Goal: Task Accomplishment & Management: Manage account settings

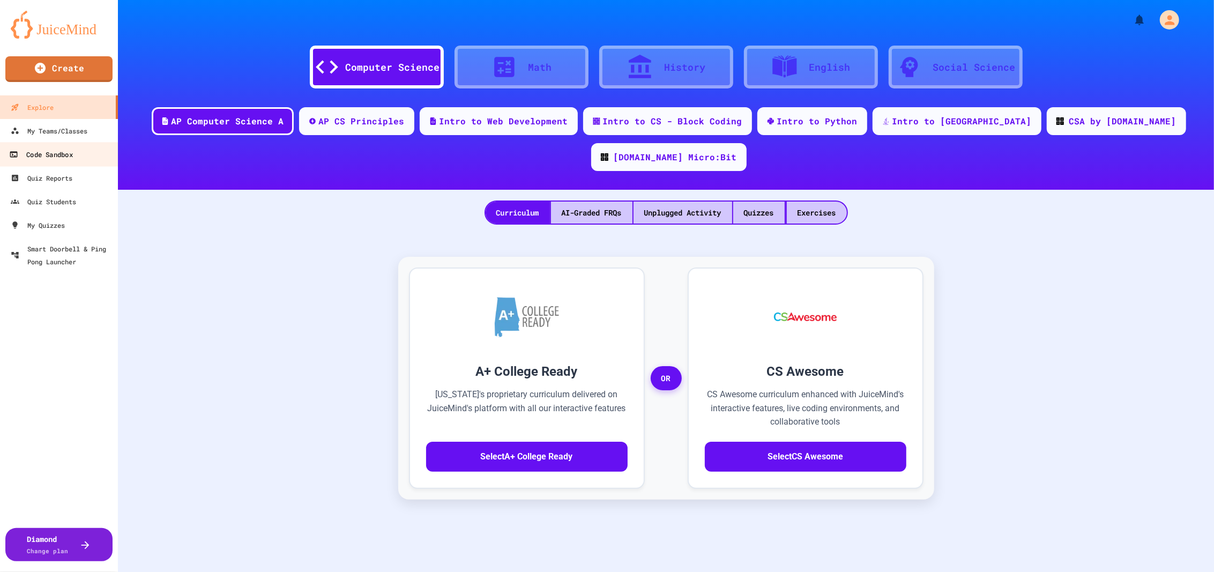
click at [57, 155] on div "Code Sandbox" at bounding box center [40, 154] width 63 height 13
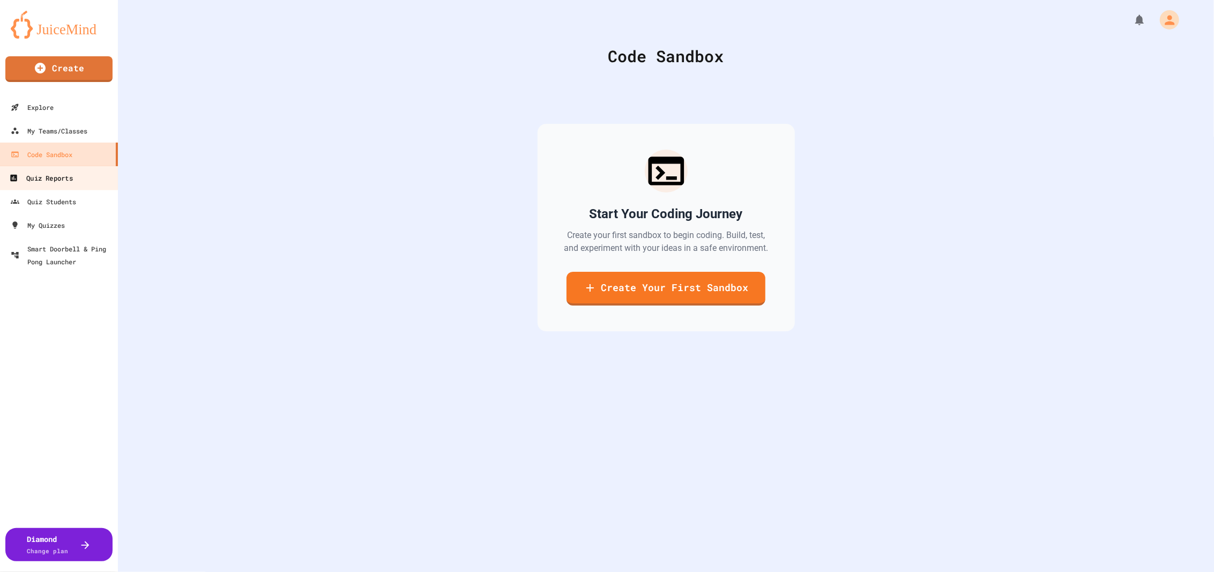
click at [28, 176] on div "Quiz Reports" at bounding box center [40, 178] width 63 height 13
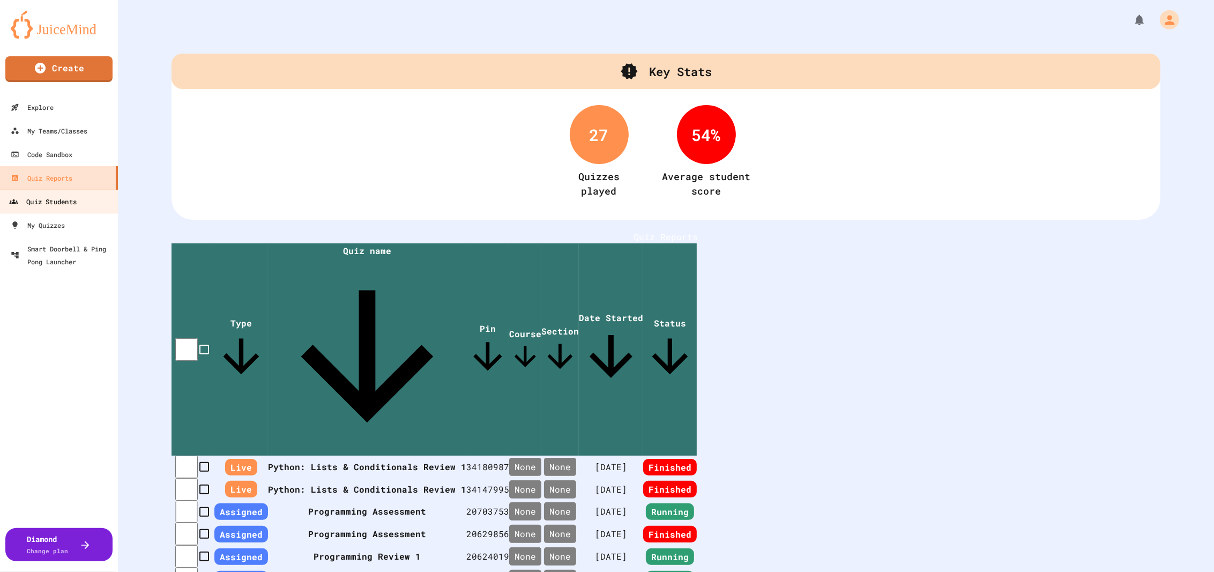
click at [63, 200] on div "Quiz Students" at bounding box center [43, 201] width 68 height 13
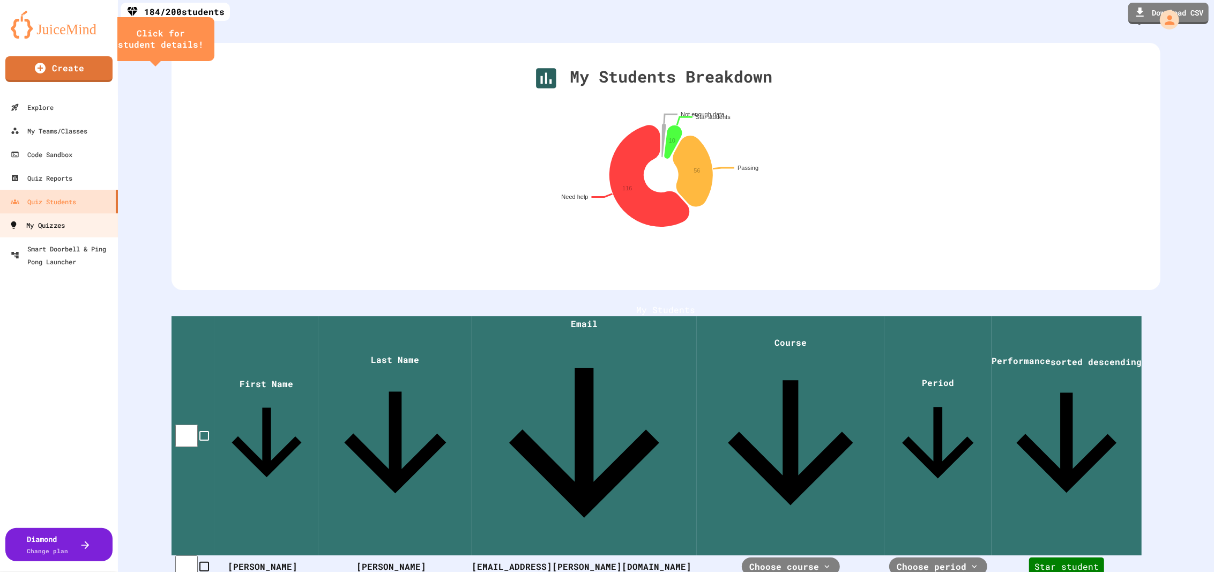
click at [53, 221] on div "My Quizzes" at bounding box center [37, 225] width 56 height 13
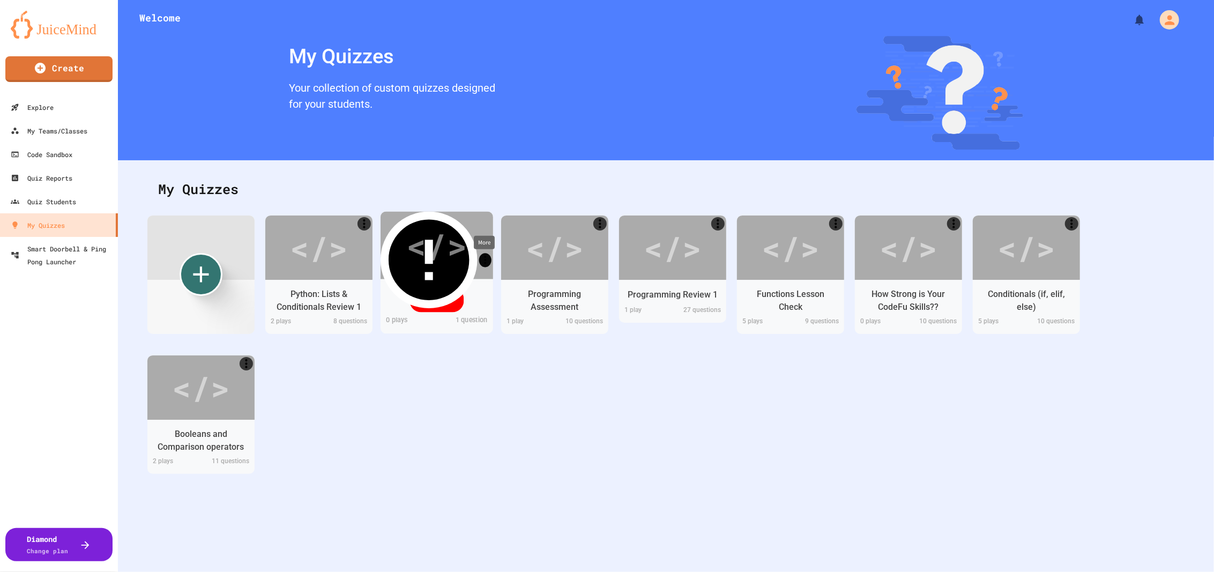
click at [480, 254] on icon "More" at bounding box center [485, 260] width 12 height 12
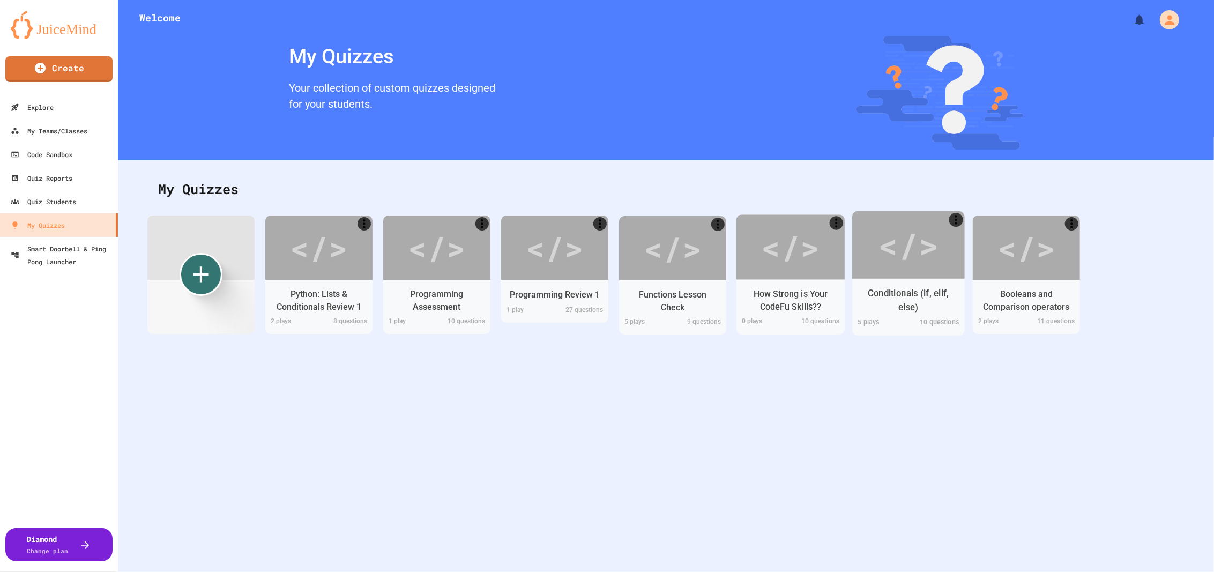
click at [951, 287] on div "Conditionals (if, elif, else)" at bounding box center [909, 300] width 96 height 27
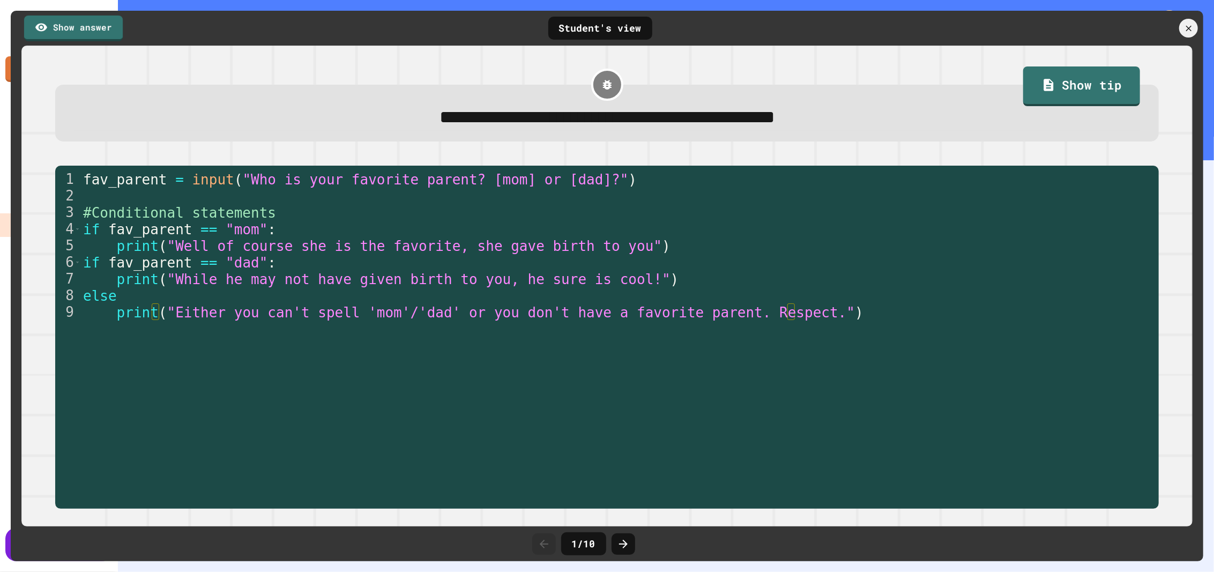
click at [85, 23] on link "Show answer" at bounding box center [73, 28] width 99 height 26
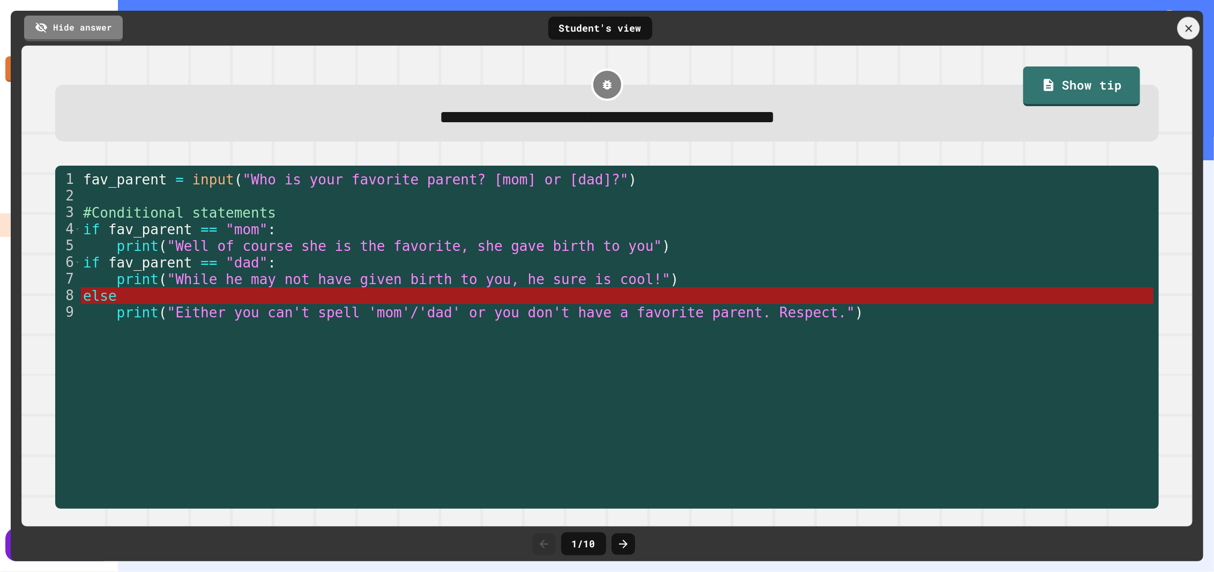
click at [1186, 27] on icon at bounding box center [1189, 29] width 12 height 12
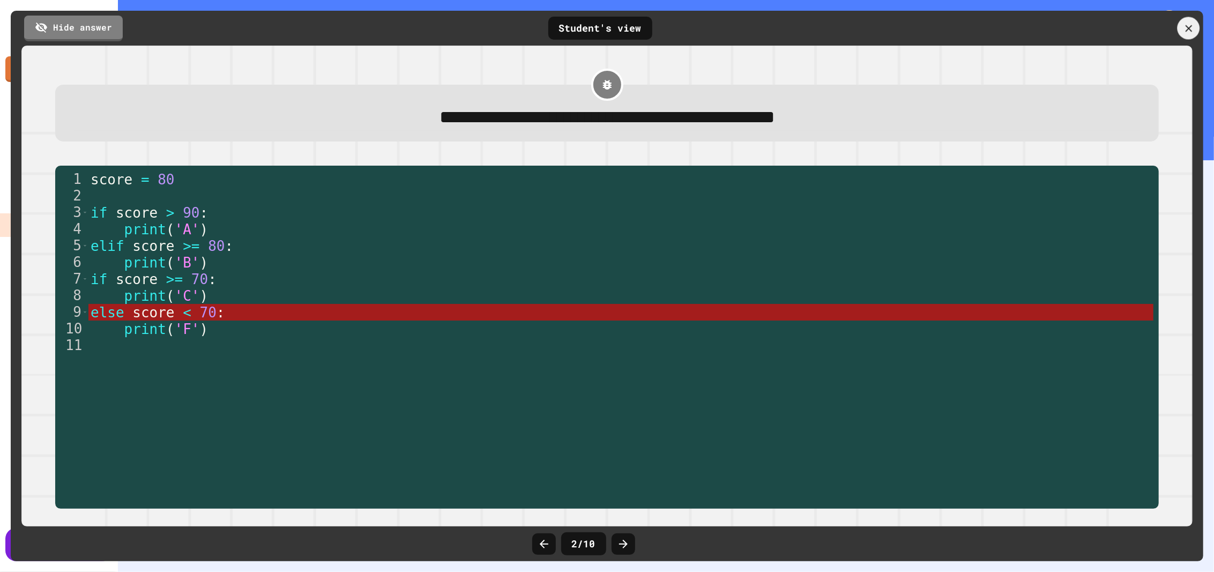
click at [1188, 20] on div at bounding box center [1189, 28] width 23 height 23
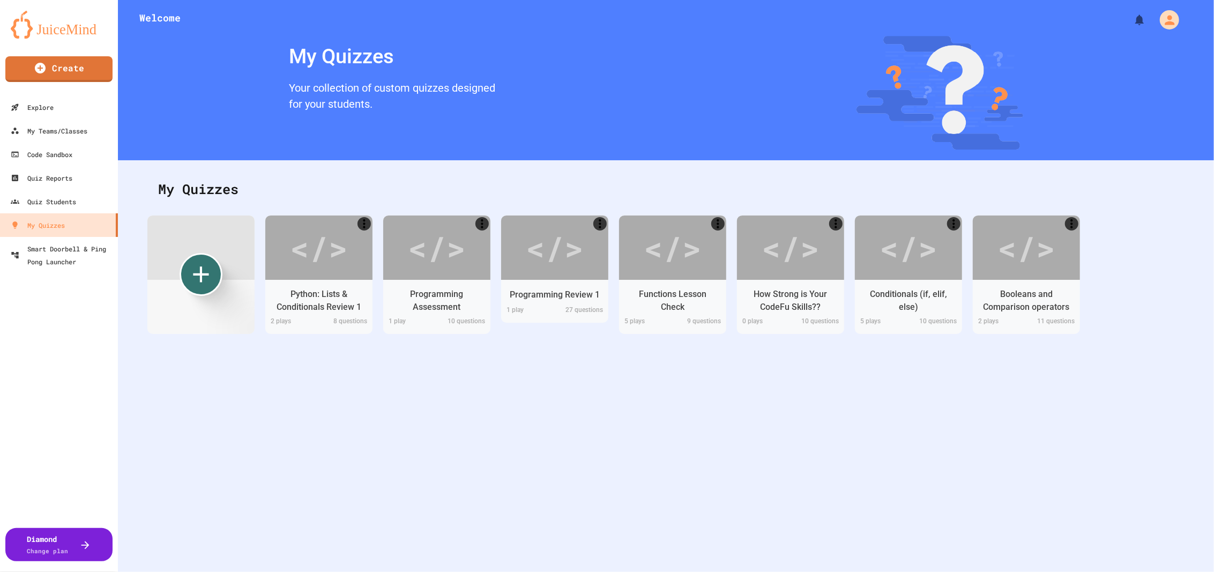
scroll to position [67, 0]
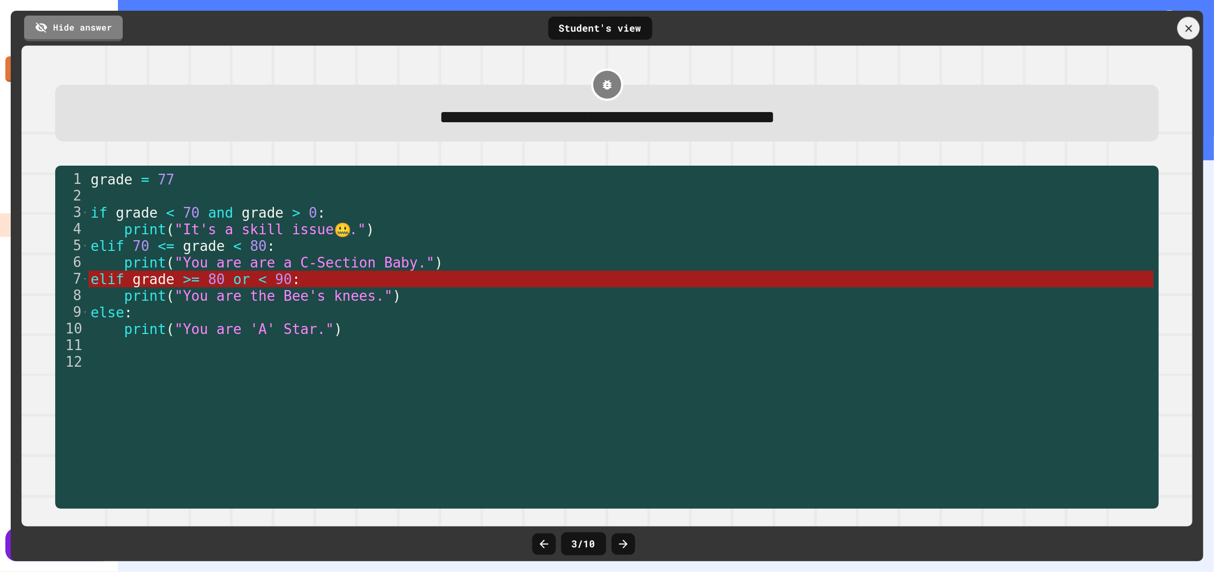
click at [1186, 31] on icon at bounding box center [1189, 29] width 12 height 12
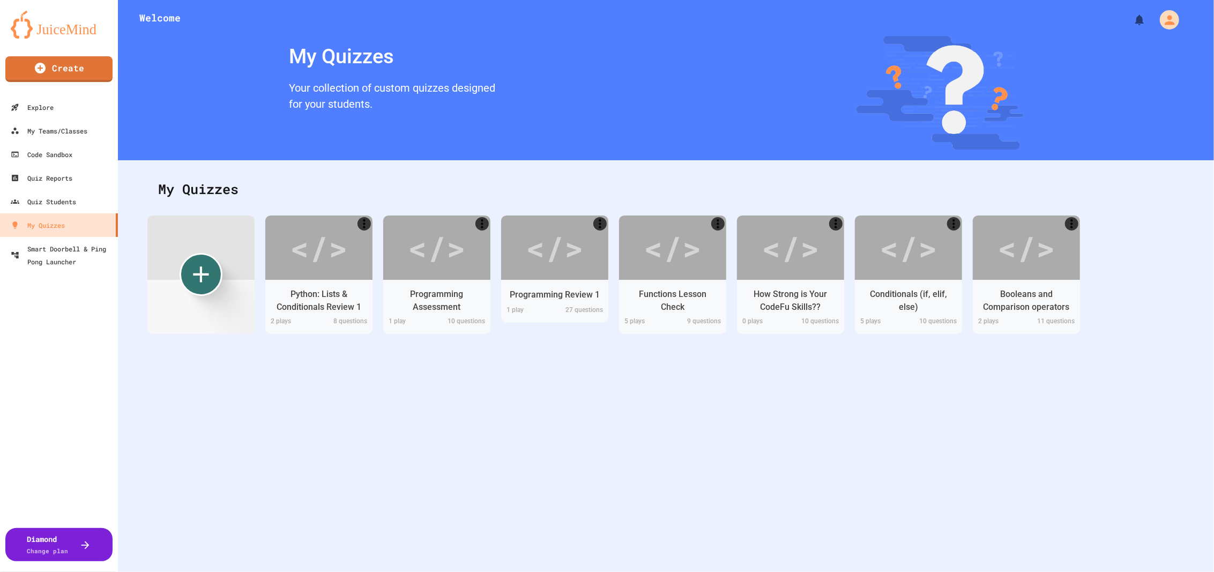
scroll to position [266, 0]
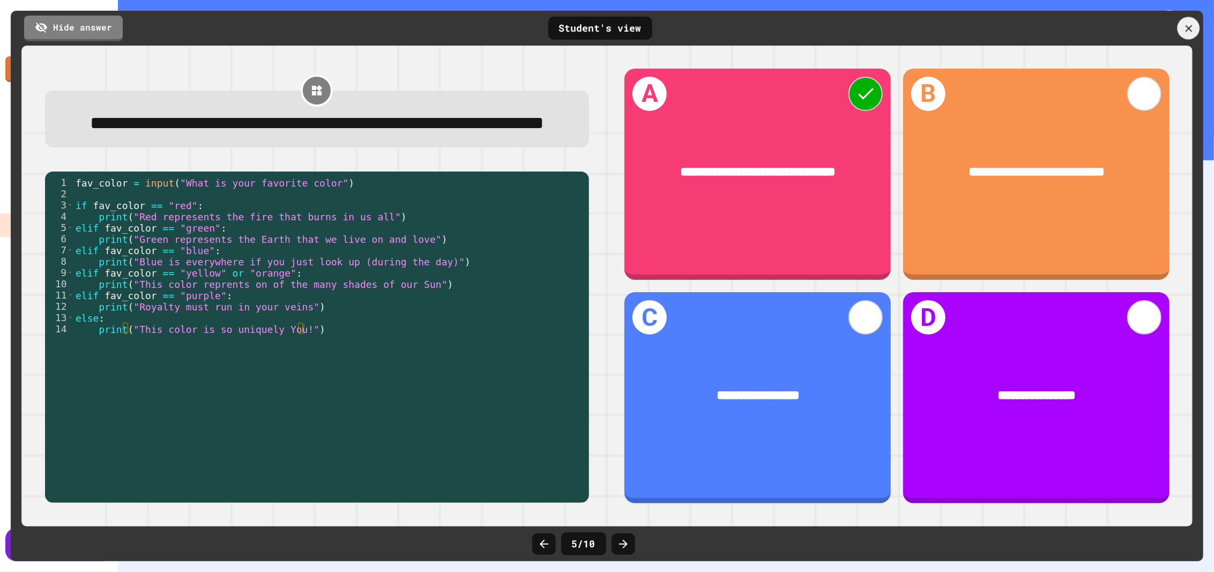
click at [1184, 27] on icon at bounding box center [1189, 29] width 12 height 12
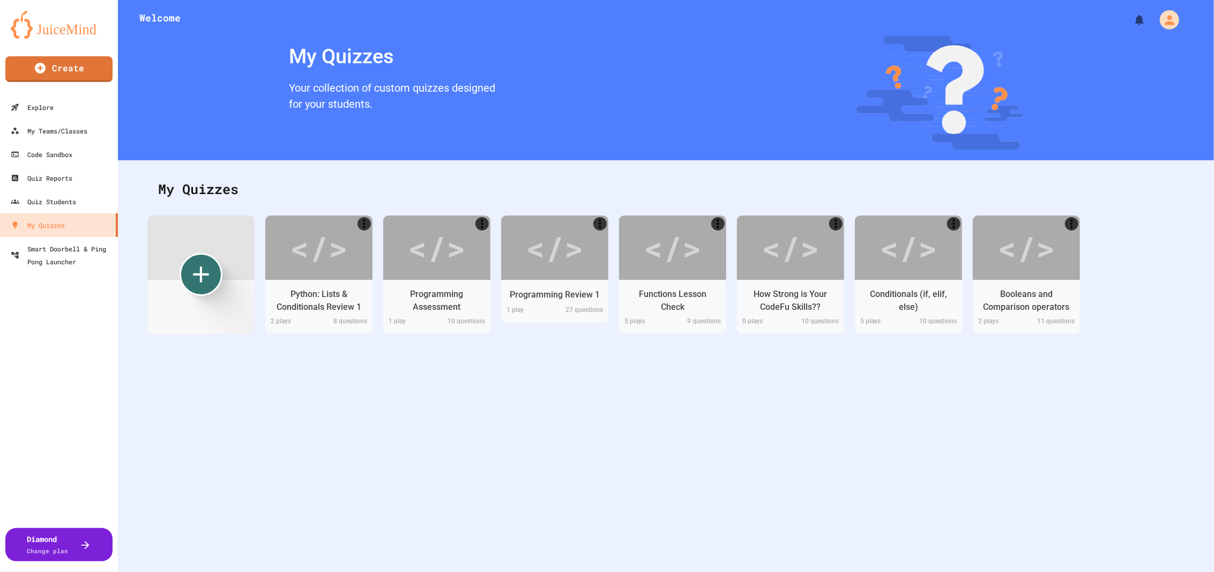
scroll to position [399, 0]
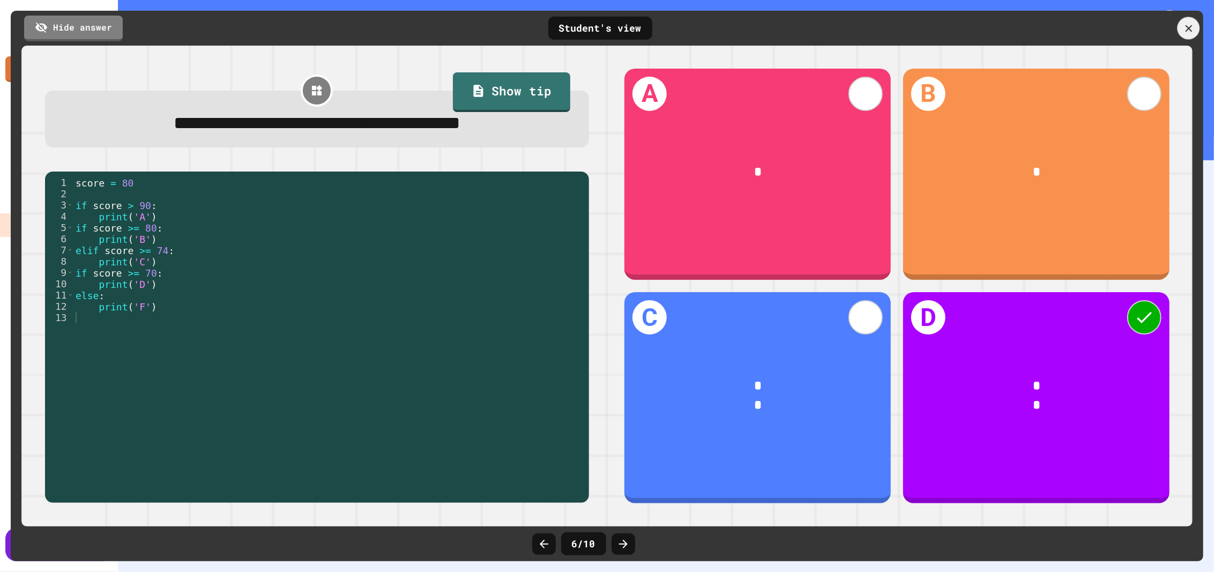
click at [1192, 21] on div at bounding box center [1189, 28] width 23 height 23
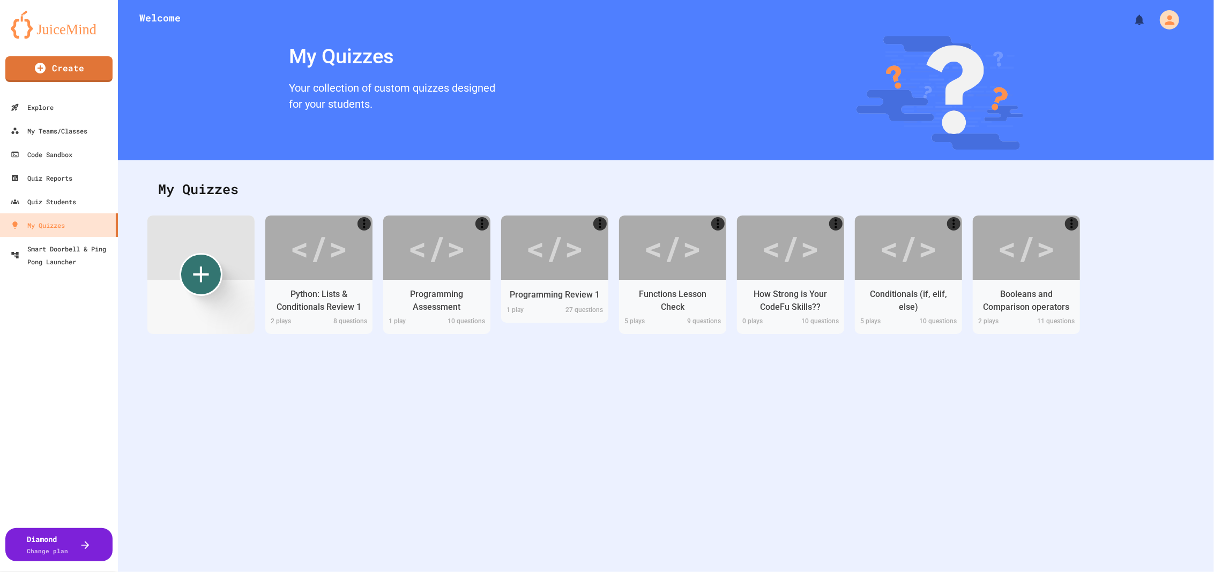
drag, startPoint x: 884, startPoint y: 143, endPoint x: 846, endPoint y: 271, distance: 133.7
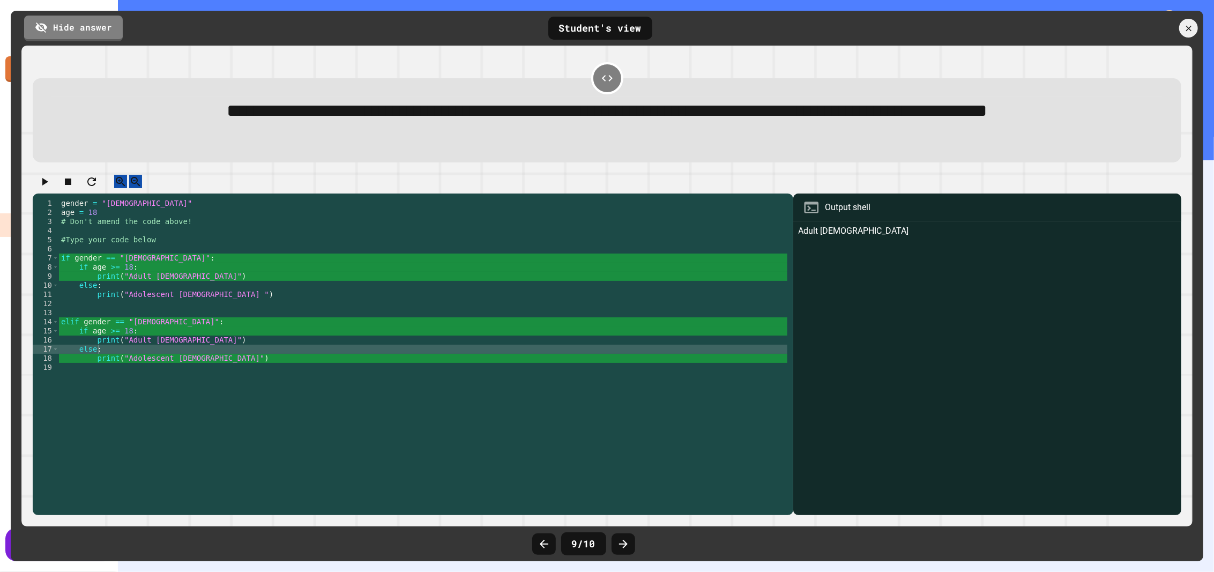
click at [47, 186] on icon "button" at bounding box center [45, 182] width 6 height 8
click at [90, 28] on link "Hide answer" at bounding box center [73, 26] width 93 height 27
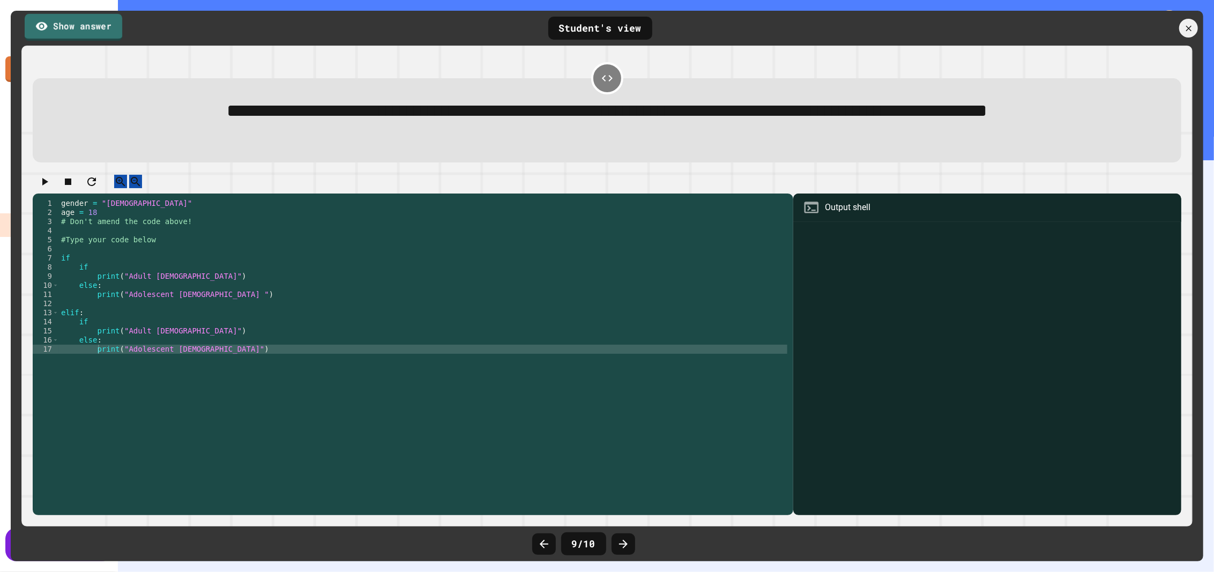
click at [90, 28] on link "Show answer" at bounding box center [74, 26] width 98 height 27
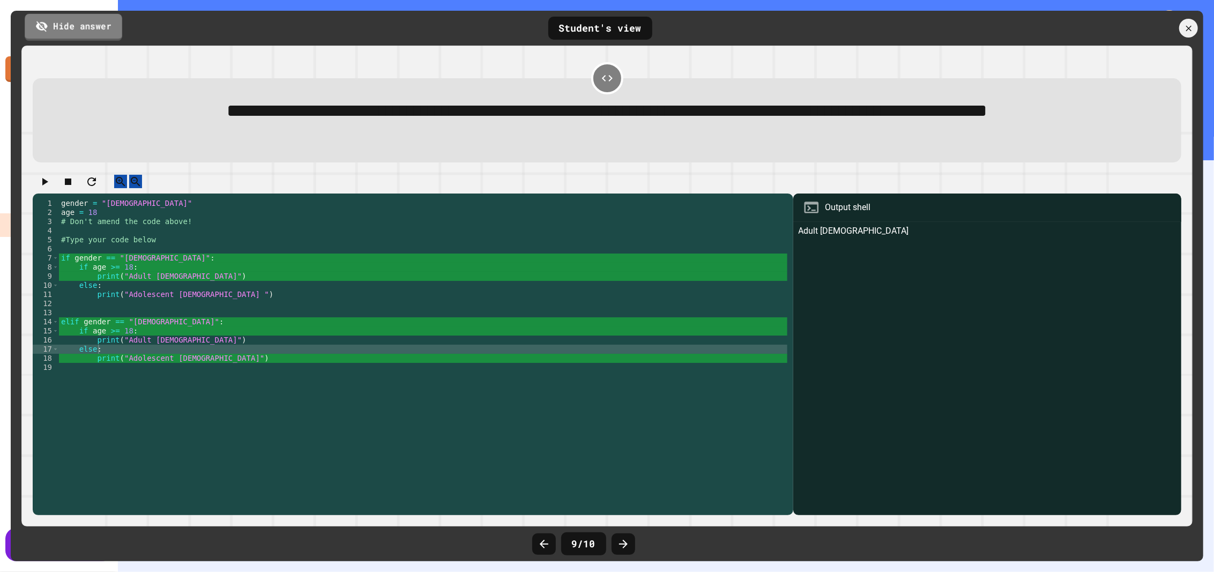
click at [90, 28] on link "Hide answer" at bounding box center [74, 26] width 98 height 27
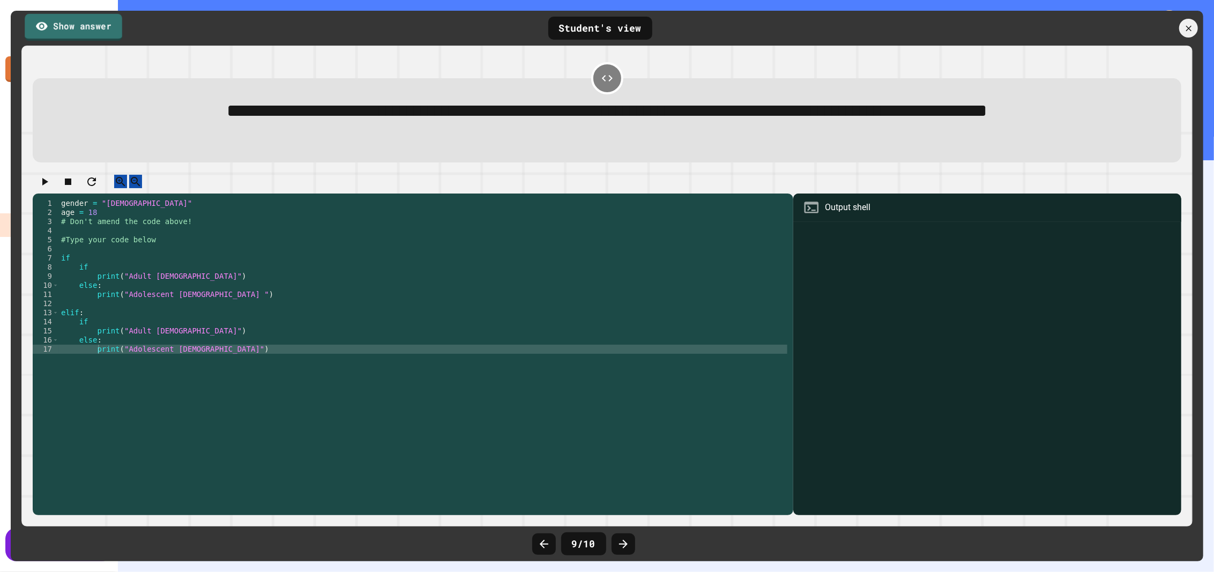
click at [90, 28] on link "Show answer" at bounding box center [74, 26] width 98 height 27
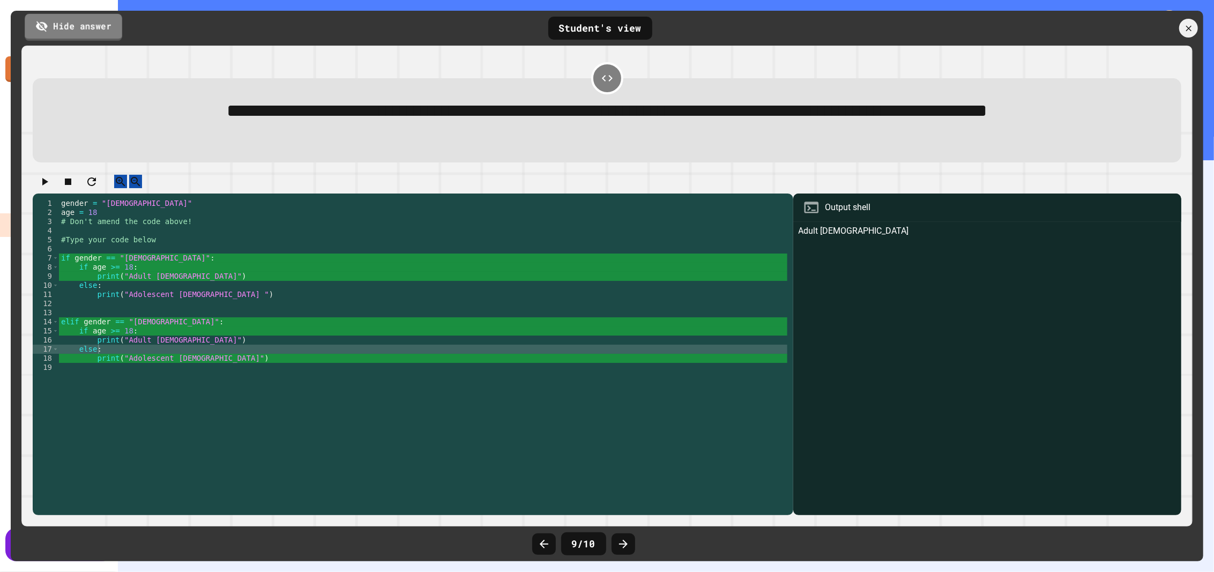
click at [90, 28] on link "Hide answer" at bounding box center [74, 26] width 98 height 27
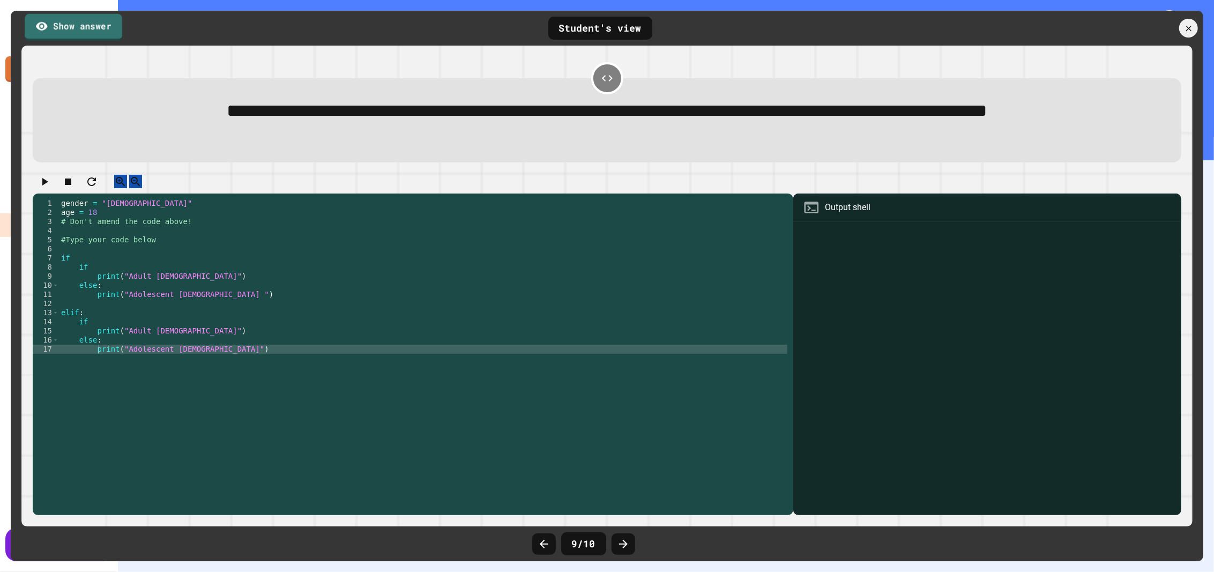
click at [90, 28] on link "Show answer" at bounding box center [74, 26] width 98 height 27
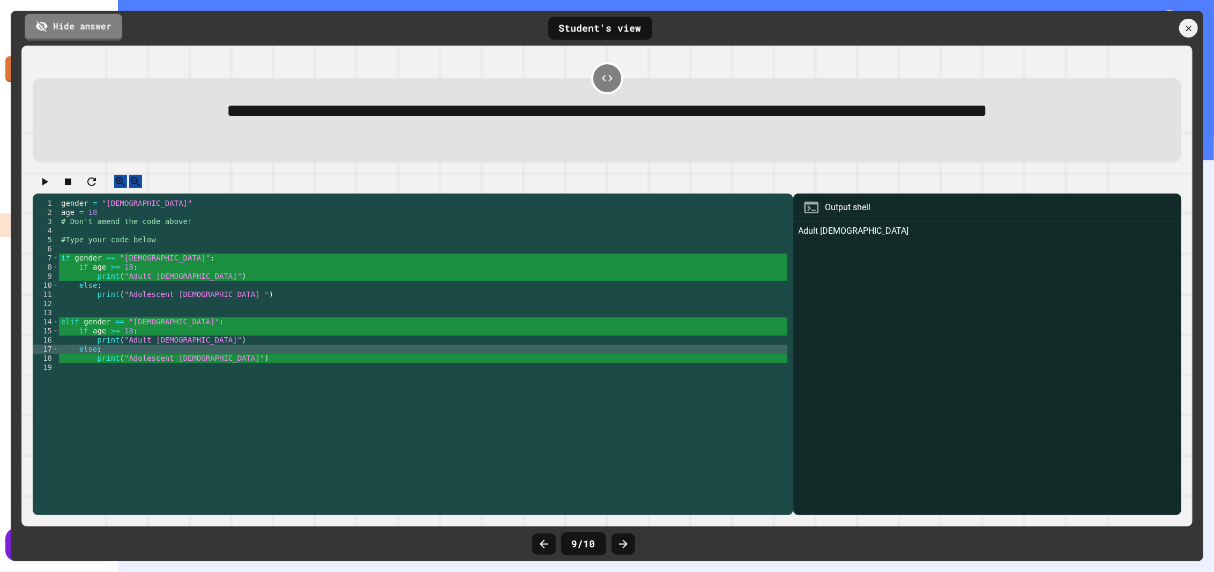
click at [90, 28] on link "Hide answer" at bounding box center [74, 26] width 98 height 27
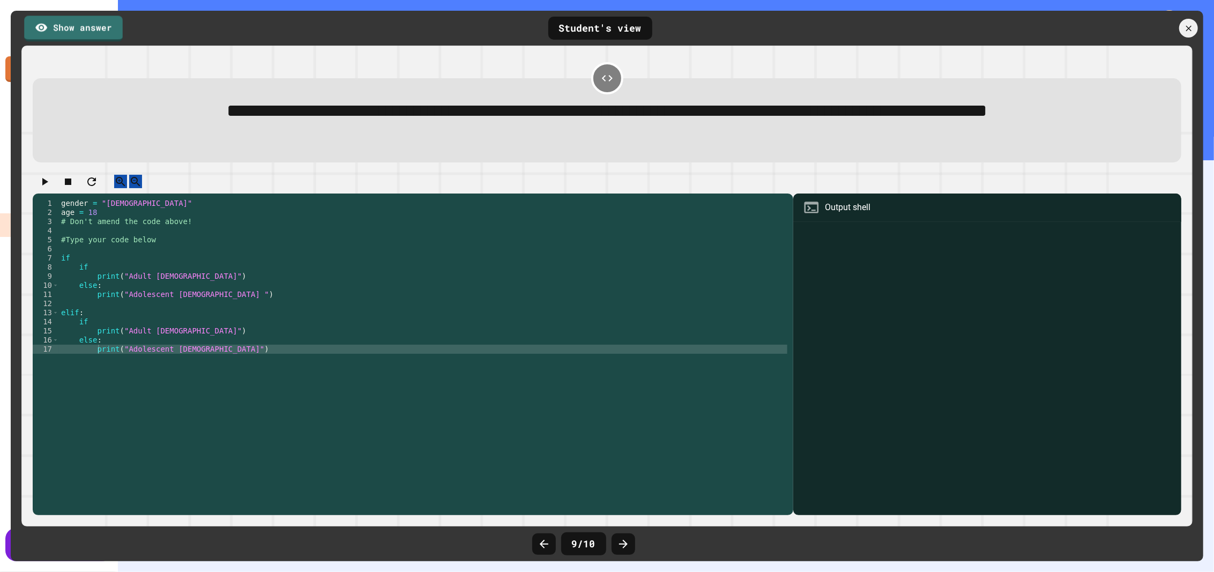
click at [602, 24] on div "Student's view" at bounding box center [601, 28] width 104 height 23
click at [90, 27] on link "Show answer" at bounding box center [73, 27] width 99 height 27
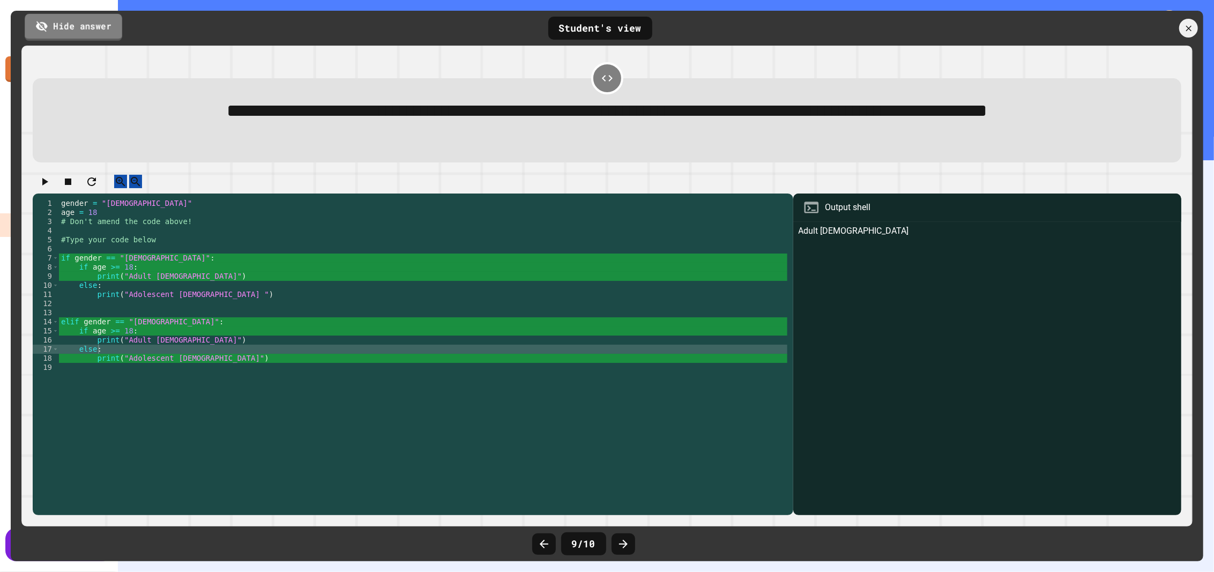
click at [90, 27] on link "Hide answer" at bounding box center [74, 26] width 98 height 27
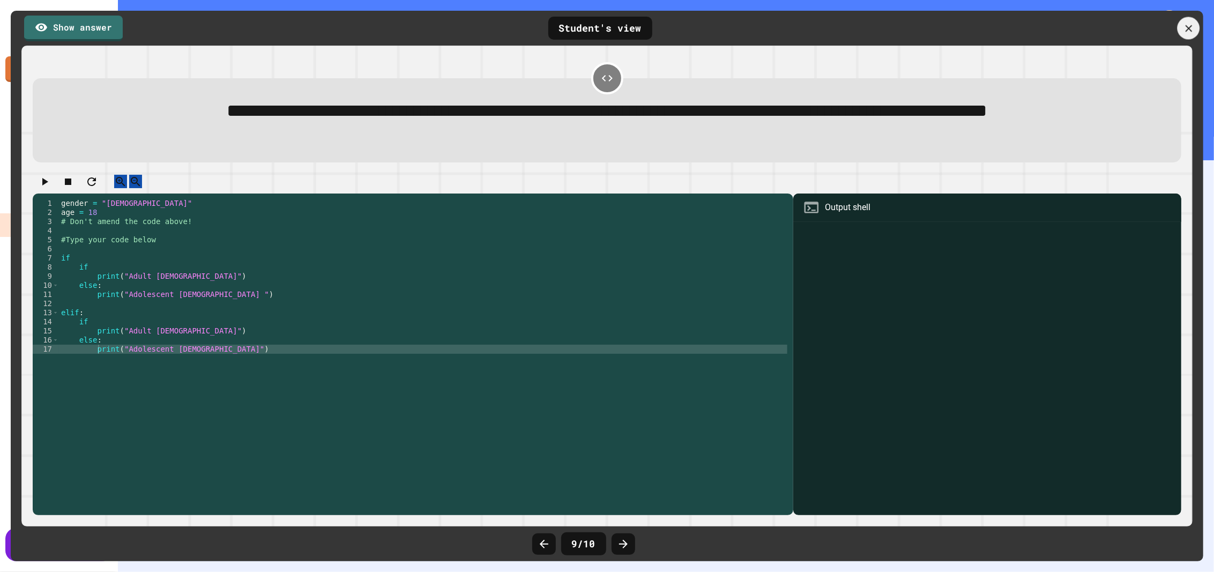
click at [1186, 23] on icon at bounding box center [1189, 29] width 12 height 12
